Goal: Task Accomplishment & Management: Use online tool/utility

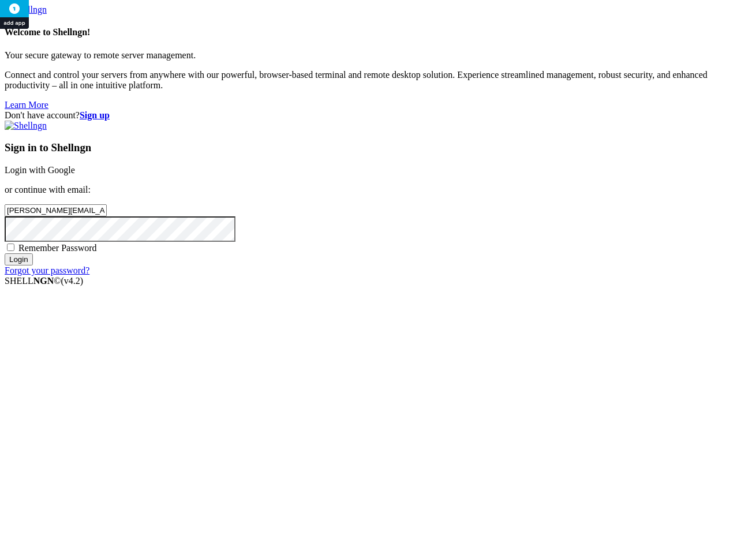
click at [33, 265] on input "Login" at bounding box center [19, 259] width 28 height 12
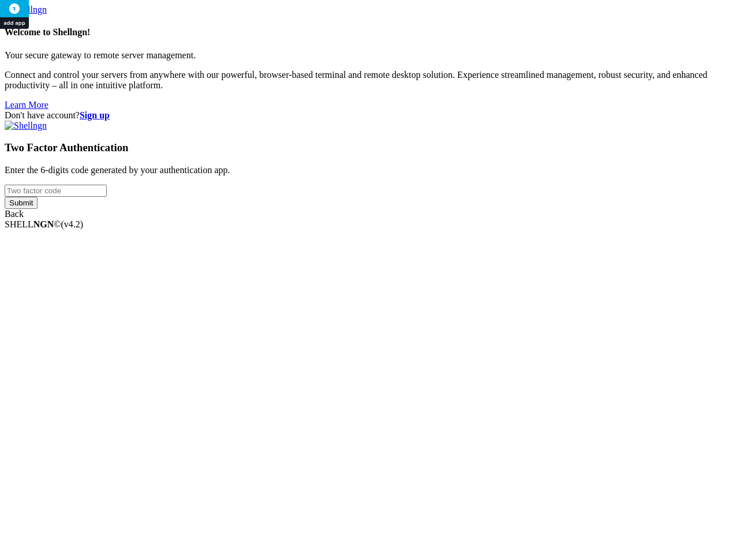
click at [107, 197] on input "number" at bounding box center [56, 191] width 102 height 12
click at [5, 197] on input "Submit" at bounding box center [21, 203] width 33 height 12
drag, startPoint x: 418, startPoint y: 266, endPoint x: 296, endPoint y: 253, distance: 123.1
click at [296, 230] on div "Don't have account? Sign up Two Factor Authentication Enter the 6-digits code g…" at bounding box center [371, 169] width 732 height 119
type input "460907"
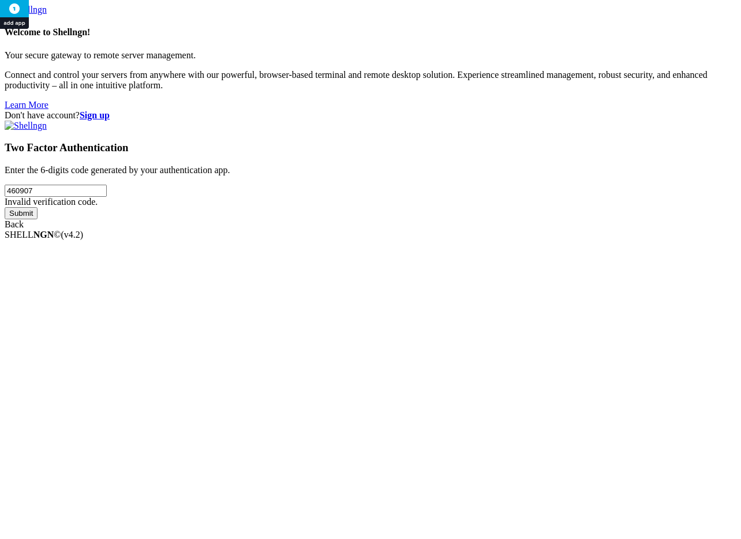
click at [5, 207] on input "Submit" at bounding box center [21, 213] width 33 height 12
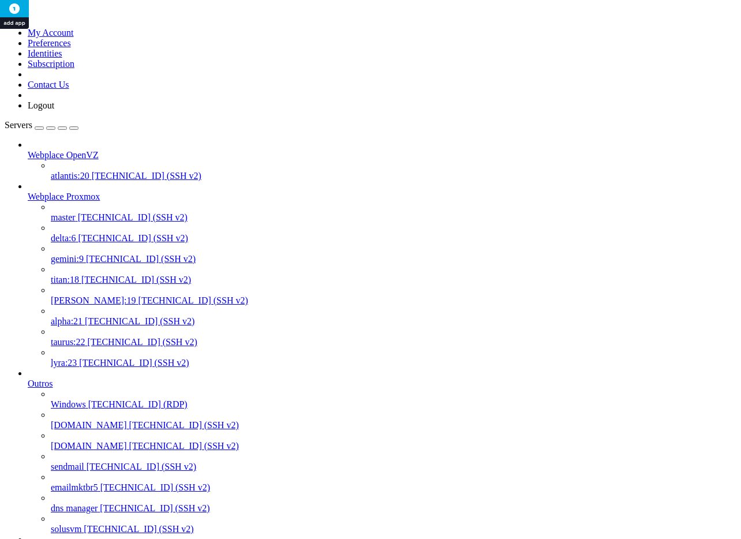
click at [78, 212] on span "[TECHNICAL_ID] (SSH v2)" at bounding box center [133, 217] width 110 height 10
